Goal: Find specific page/section: Find specific page/section

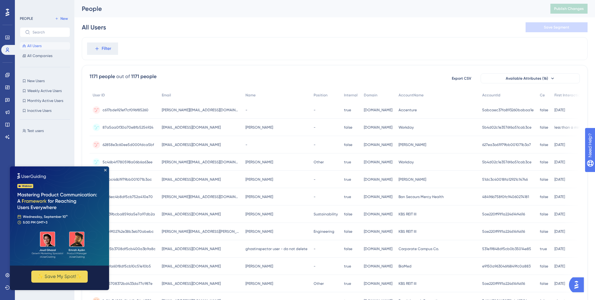
click at [143, 126] on span "87a5aa0f30a70e8fb5254924" at bounding box center [128, 127] width 51 height 5
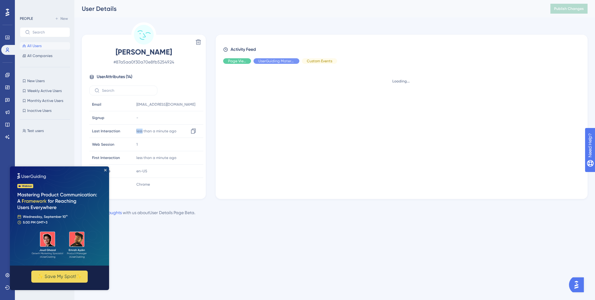
click at [143, 126] on div "less than a minute ago 09 Sep 2025, 09:13 Copy 2025-09-09T16:13:11.056754Z" at bounding box center [167, 131] width 67 height 12
click at [140, 58] on div "Andrey Kabachek # 87a5aa0f30a70e8fb5254924" at bounding box center [143, 56] width 109 height 19
click at [141, 61] on span "# 87a5aa0f30a70e8fb5254924" at bounding box center [143, 61] width 109 height 7
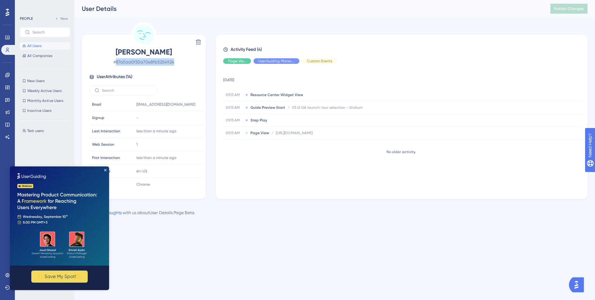
click at [141, 61] on span "# 87a5aa0f30a70e8fb5254924" at bounding box center [143, 61] width 109 height 7
click at [106, 170] on icon "Close Preview" at bounding box center [105, 170] width 2 height 2
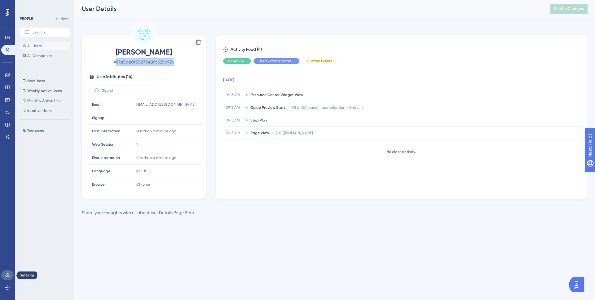
click at [6, 275] on icon at bounding box center [7, 275] width 5 height 5
click at [200, 68] on div "Andrey Kabachek # 87a5aa0f30a70e8fb5254924 User Attributes ( 14 ) Email Email a…" at bounding box center [143, 118] width 119 height 142
click at [147, 63] on span "# 87a5aa0f30a70e8fb5254924" at bounding box center [143, 61] width 109 height 7
copy span "87a5aa0f30a70e8fb5254924"
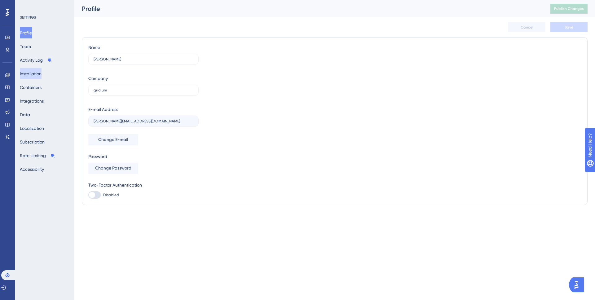
click at [37, 74] on button "Installation" at bounding box center [31, 73] width 22 height 11
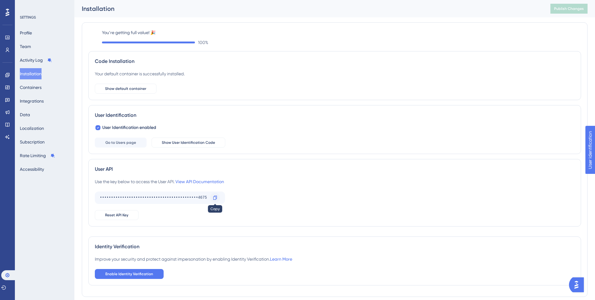
click at [213, 197] on icon at bounding box center [214, 197] width 5 height 5
